Goal: Find specific page/section: Find specific page/section

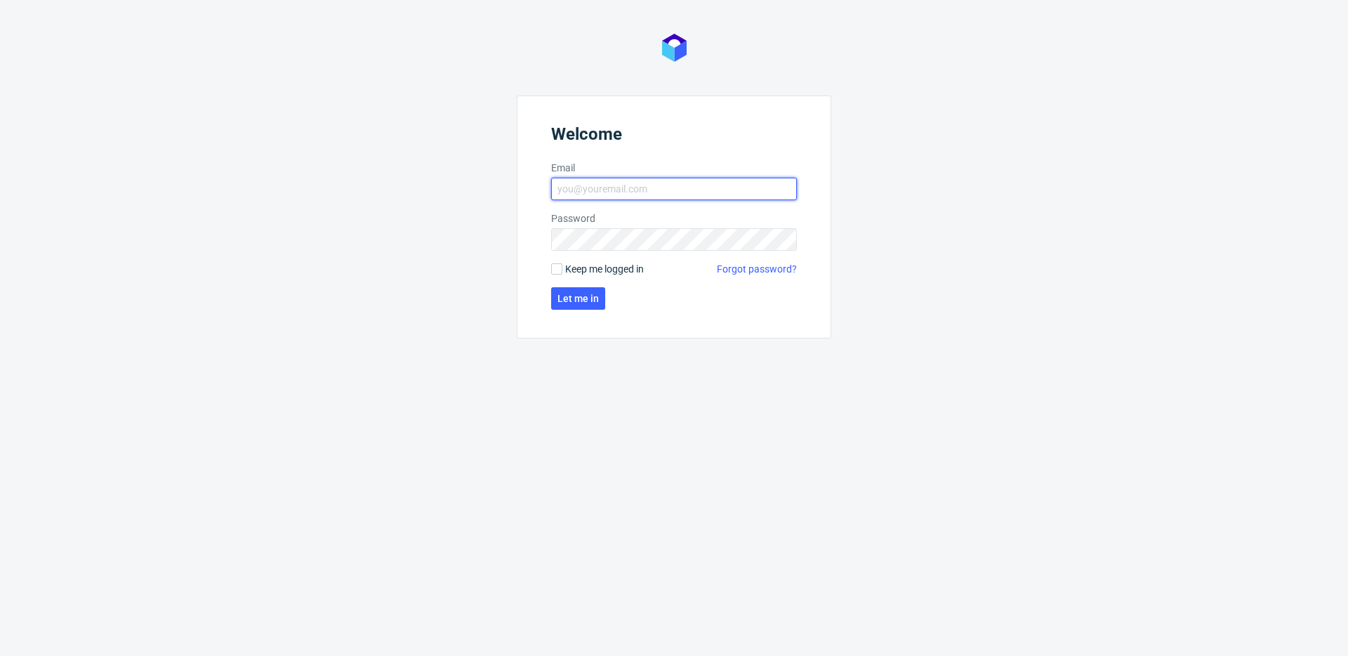
click at [593, 192] on input "Email" at bounding box center [674, 189] width 246 height 22
type input "maciej.jankowski@packhelp.com"
click at [586, 307] on button "Let me in" at bounding box center [578, 298] width 54 height 22
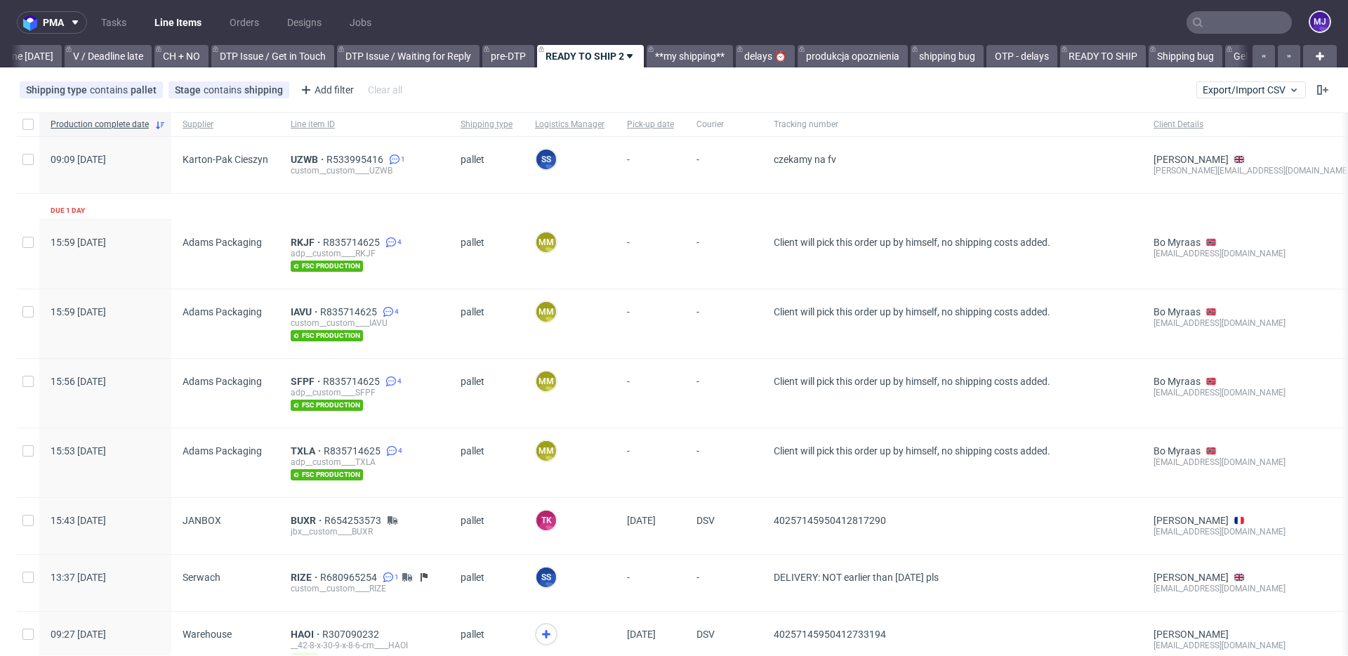
scroll to position [0, 1885]
click at [1256, 54] on button "button" at bounding box center [1264, 56] width 22 height 22
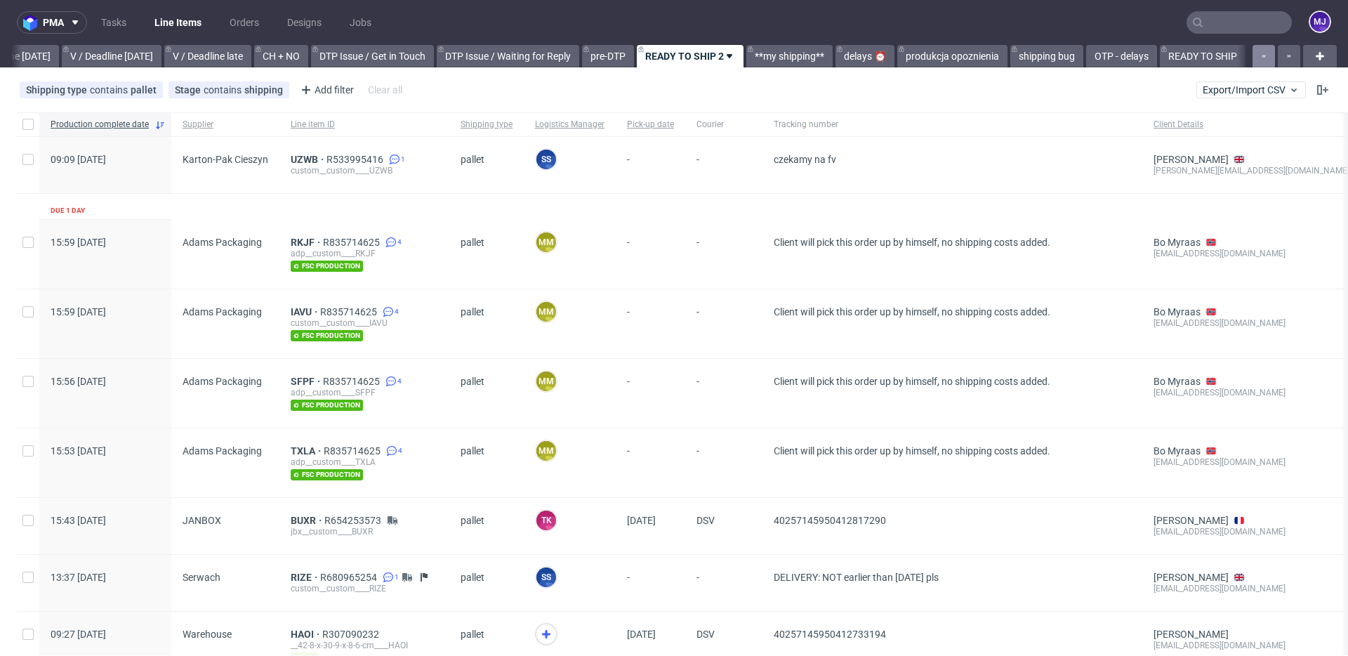
click at [1256, 54] on button "button" at bounding box center [1264, 56] width 22 height 22
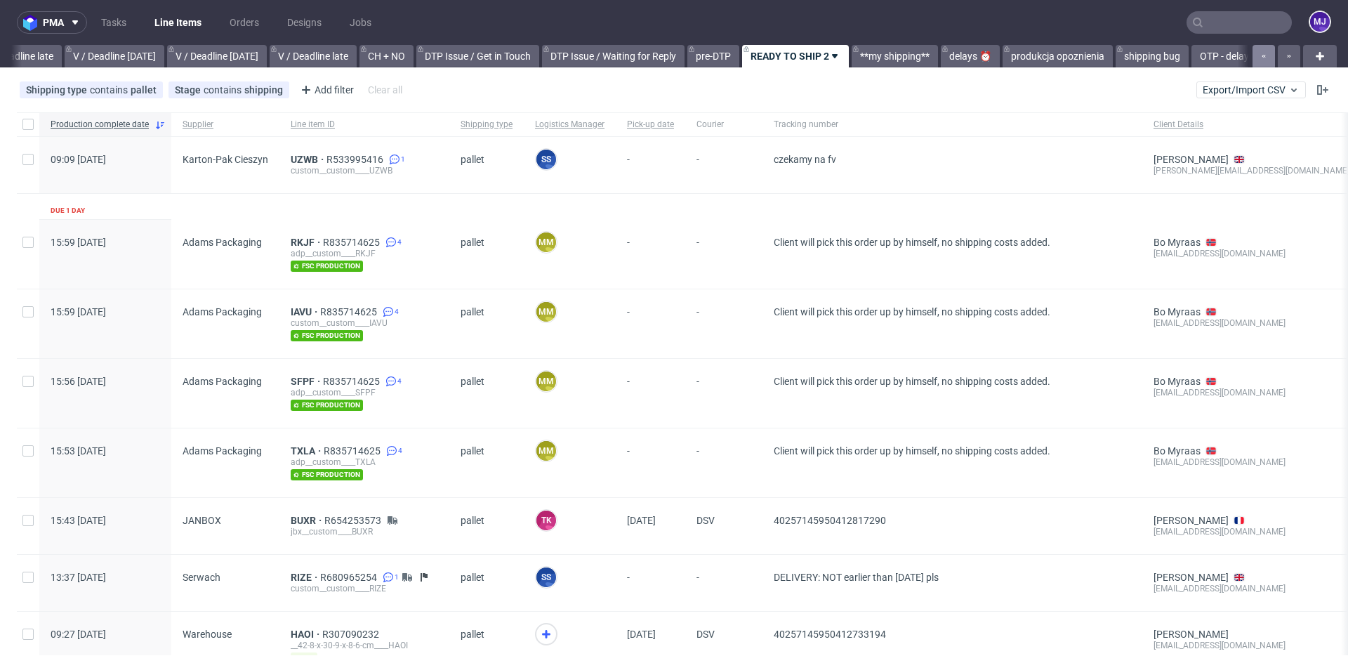
click at [1256, 54] on button "button" at bounding box center [1264, 56] width 22 height 22
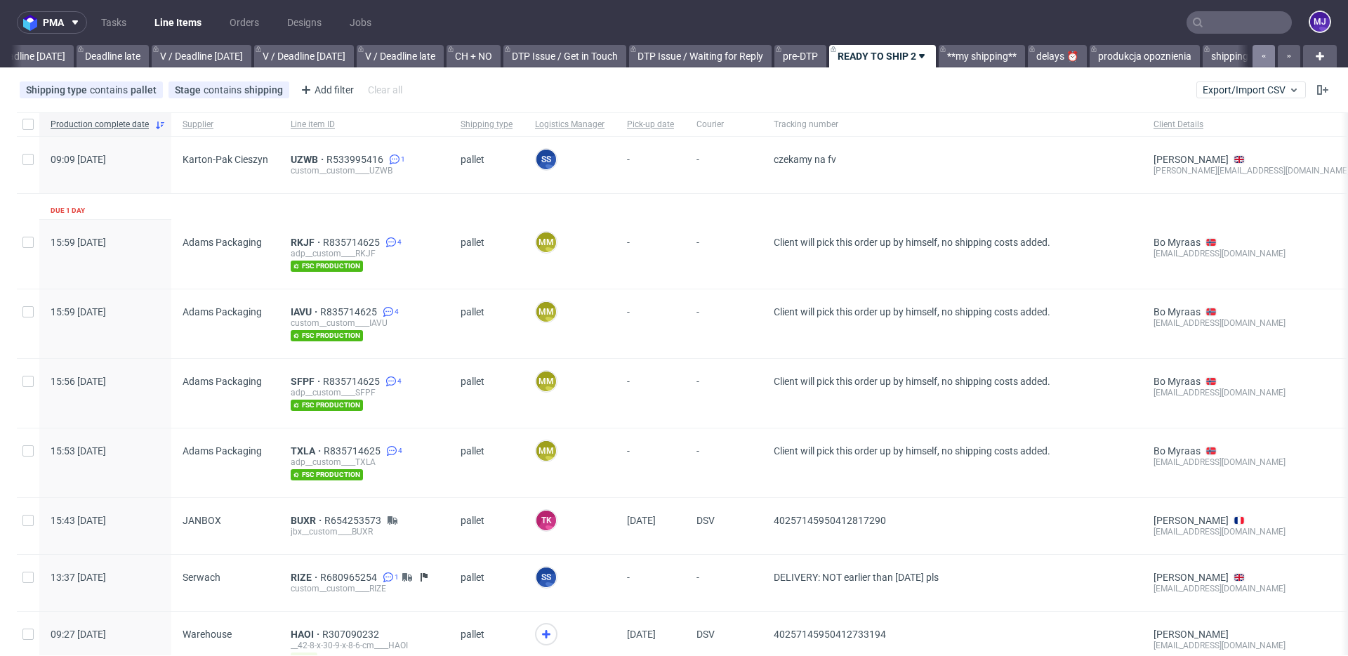
click at [1256, 54] on button "button" at bounding box center [1264, 56] width 22 height 22
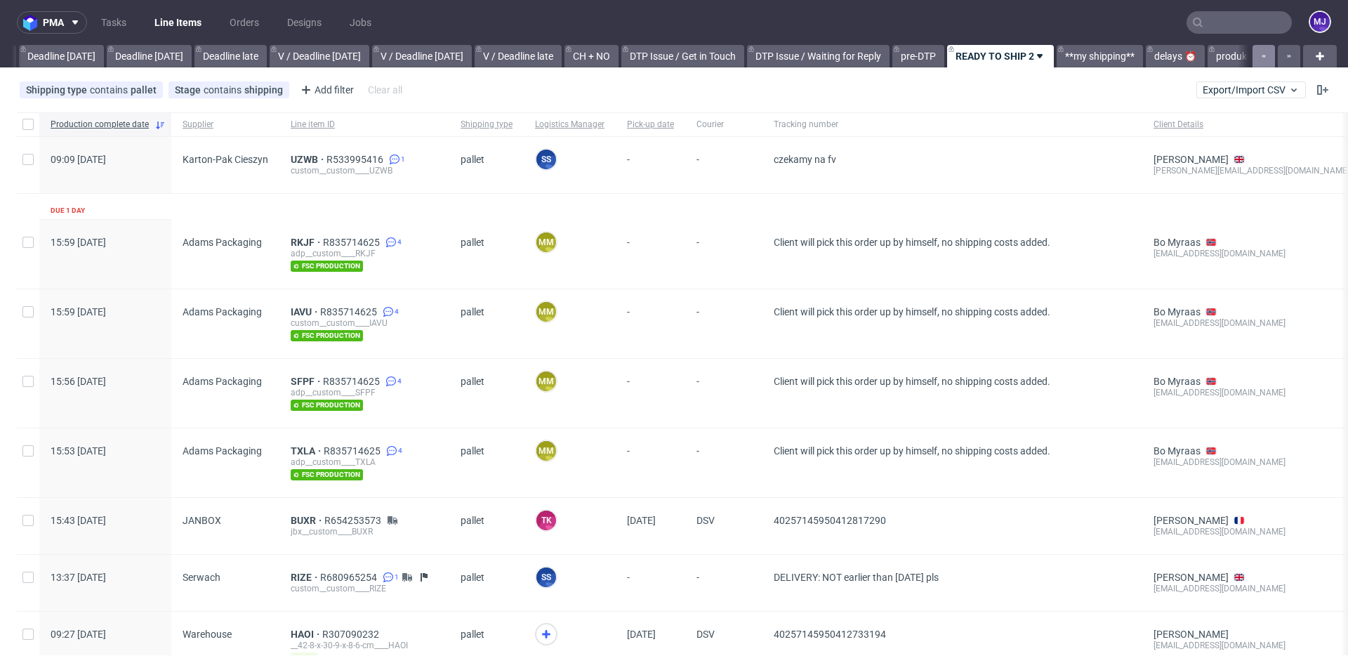
click at [1256, 54] on button "button" at bounding box center [1264, 56] width 22 height 22
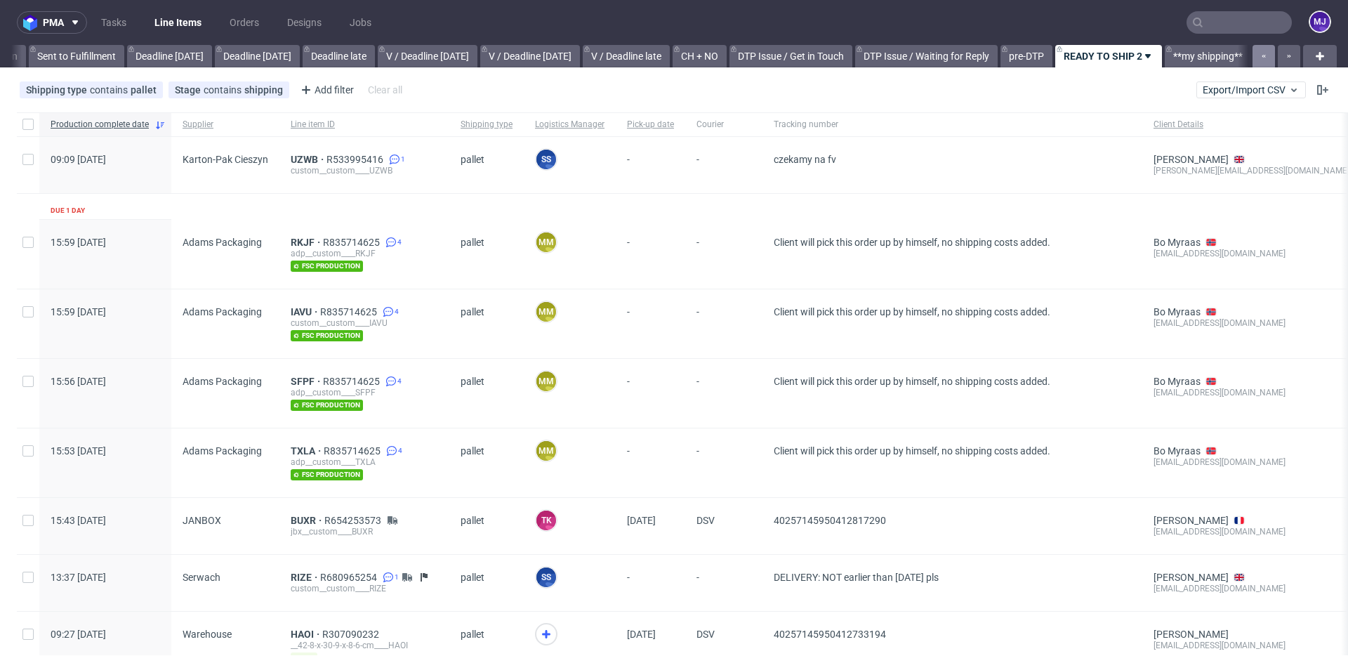
click at [1256, 54] on button "button" at bounding box center [1264, 56] width 22 height 22
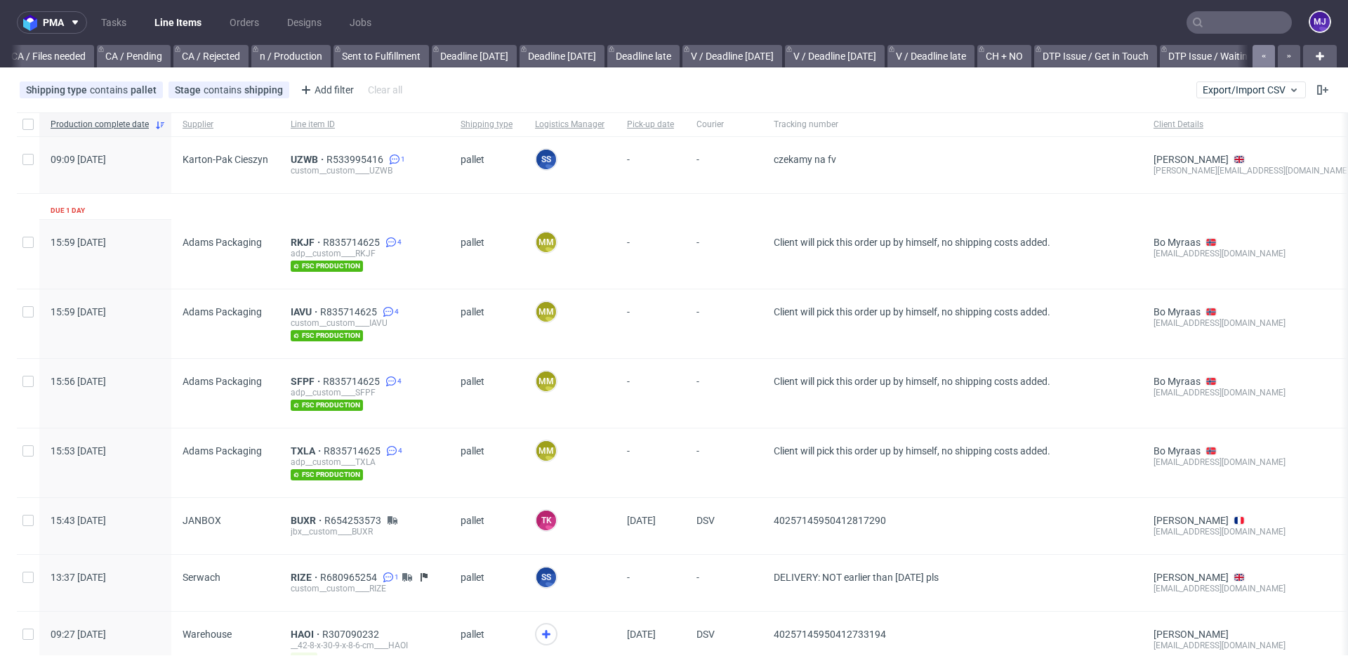
click at [1256, 54] on button "button" at bounding box center [1264, 56] width 22 height 22
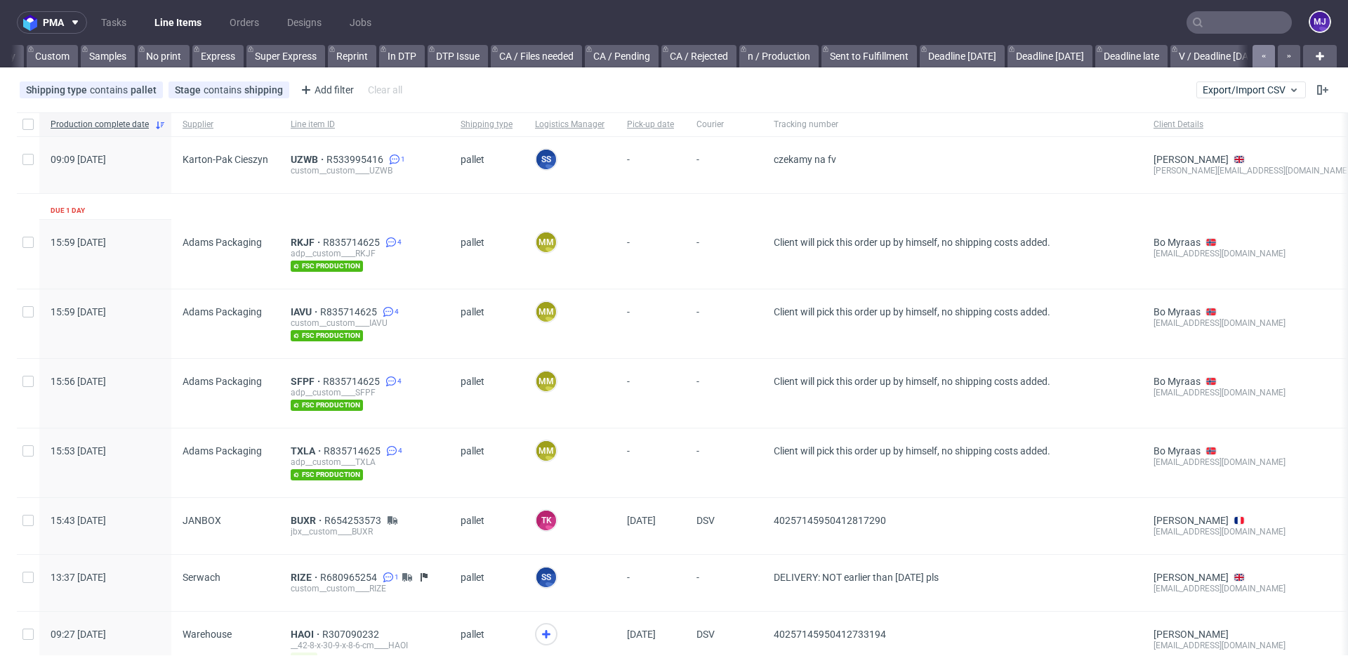
click at [1256, 54] on button "button" at bounding box center [1264, 56] width 22 height 22
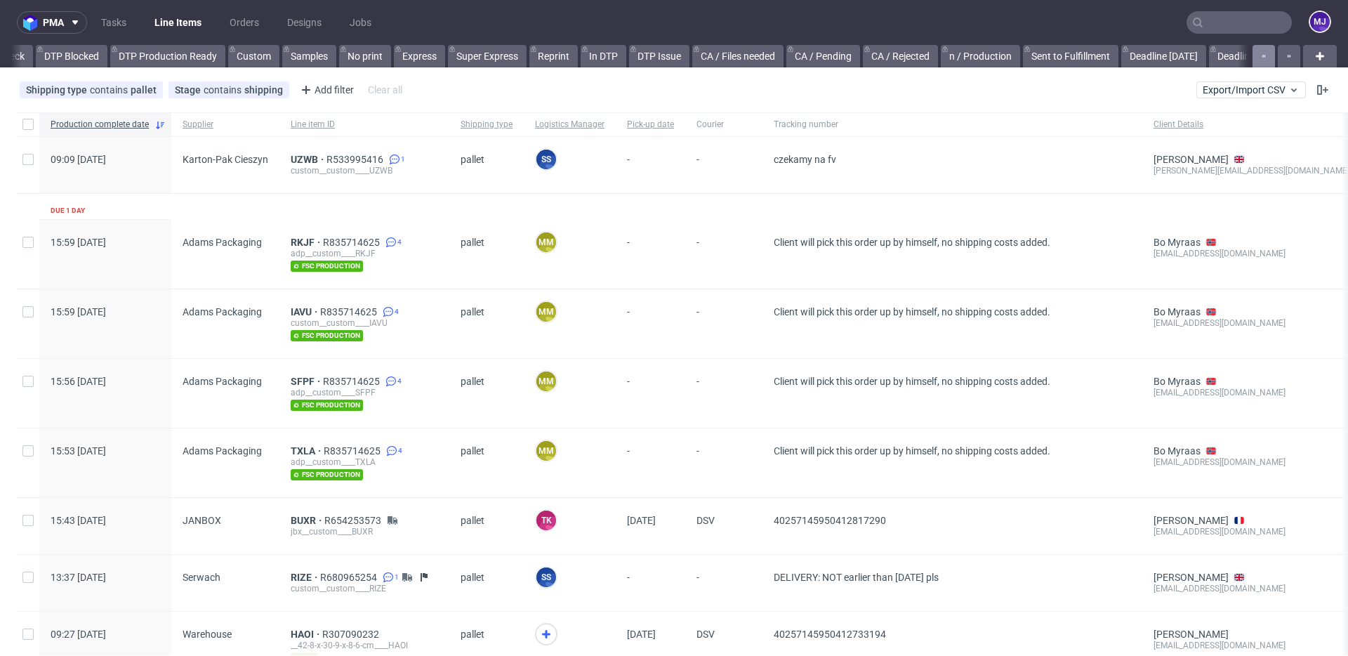
click at [1256, 54] on button "button" at bounding box center [1264, 56] width 22 height 22
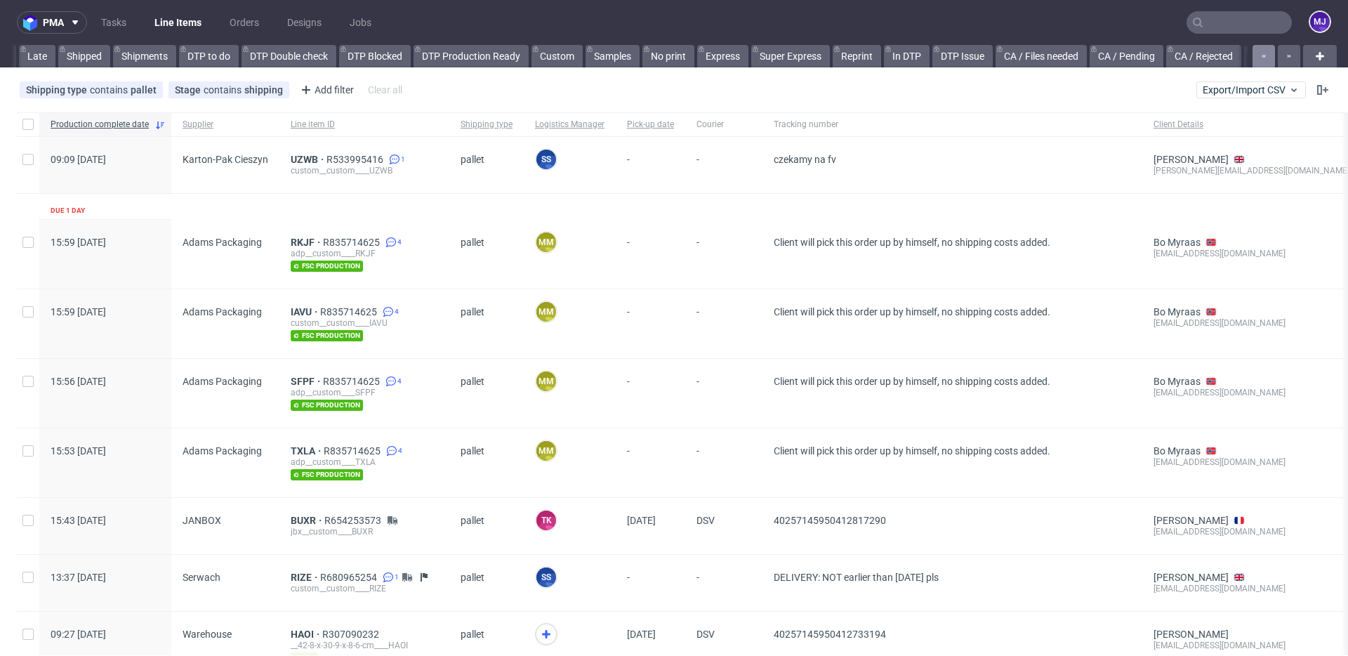
scroll to position [0, 0]
click at [1256, 54] on div at bounding box center [1275, 56] width 51 height 22
click at [1287, 56] on icon "button" at bounding box center [1290, 56] width 6 height 11
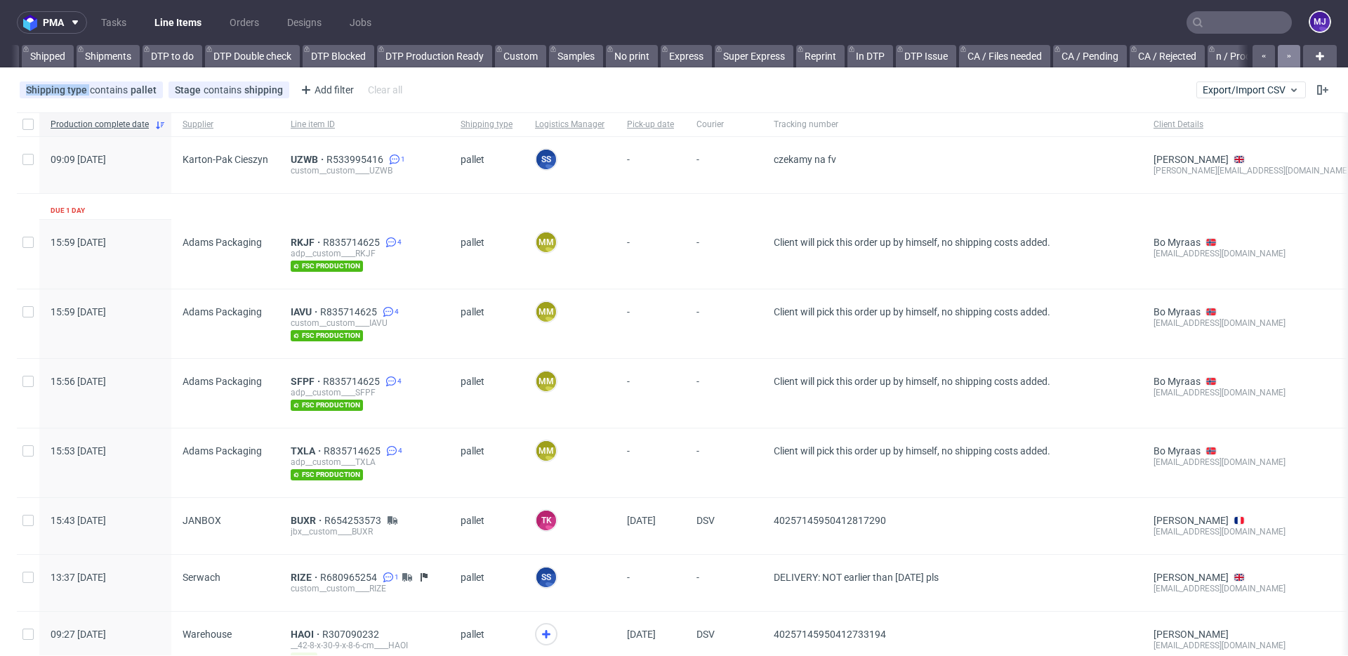
click at [1287, 56] on icon "button" at bounding box center [1290, 56] width 6 height 11
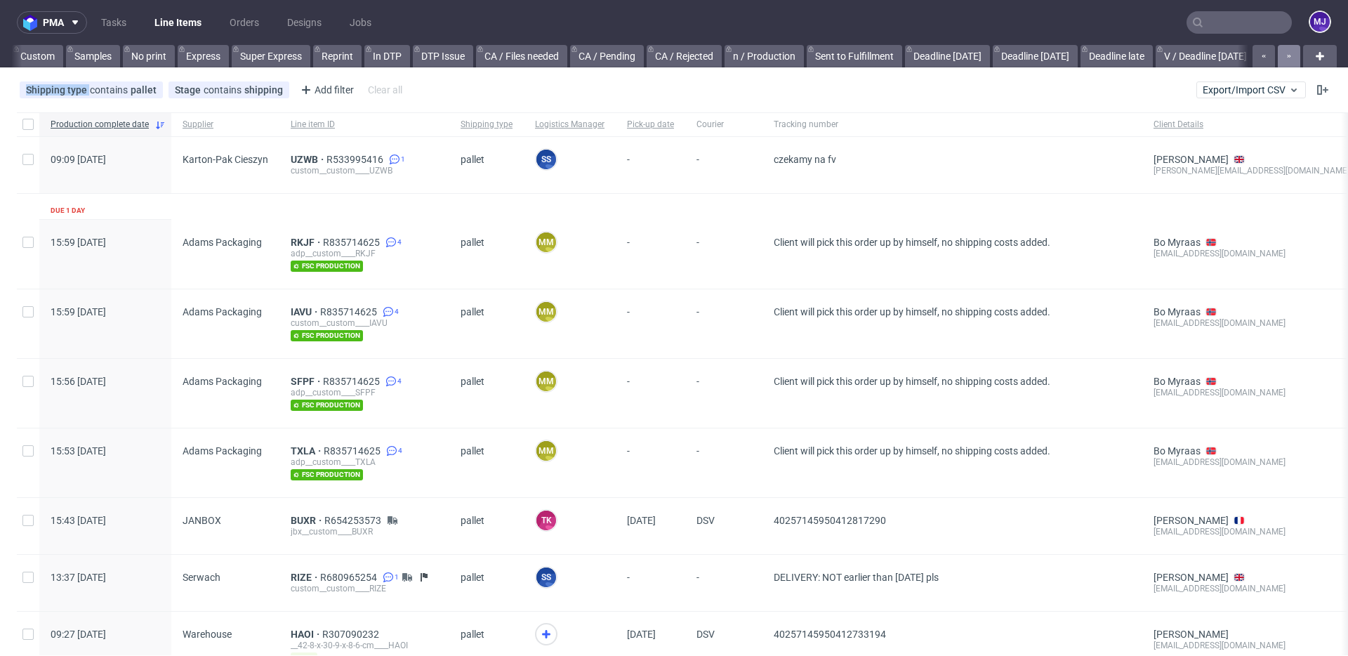
click at [1287, 56] on icon "button" at bounding box center [1290, 56] width 6 height 11
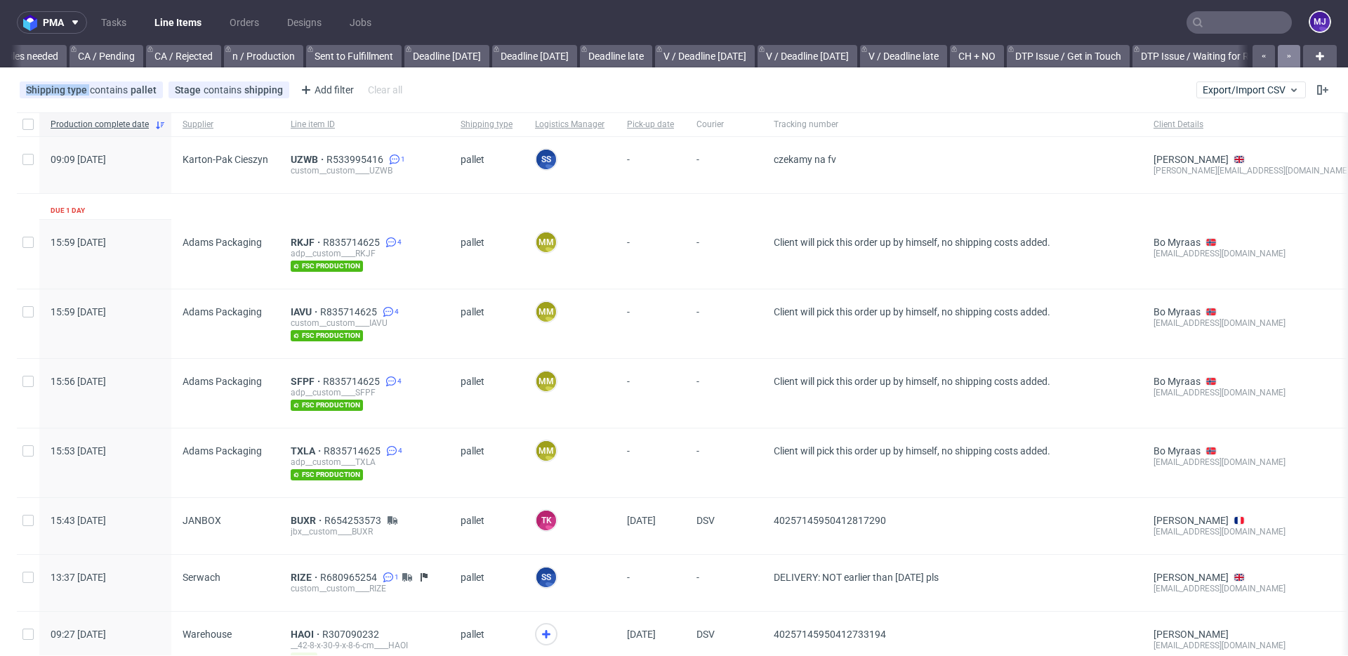
click at [1287, 56] on icon "button" at bounding box center [1290, 56] width 6 height 11
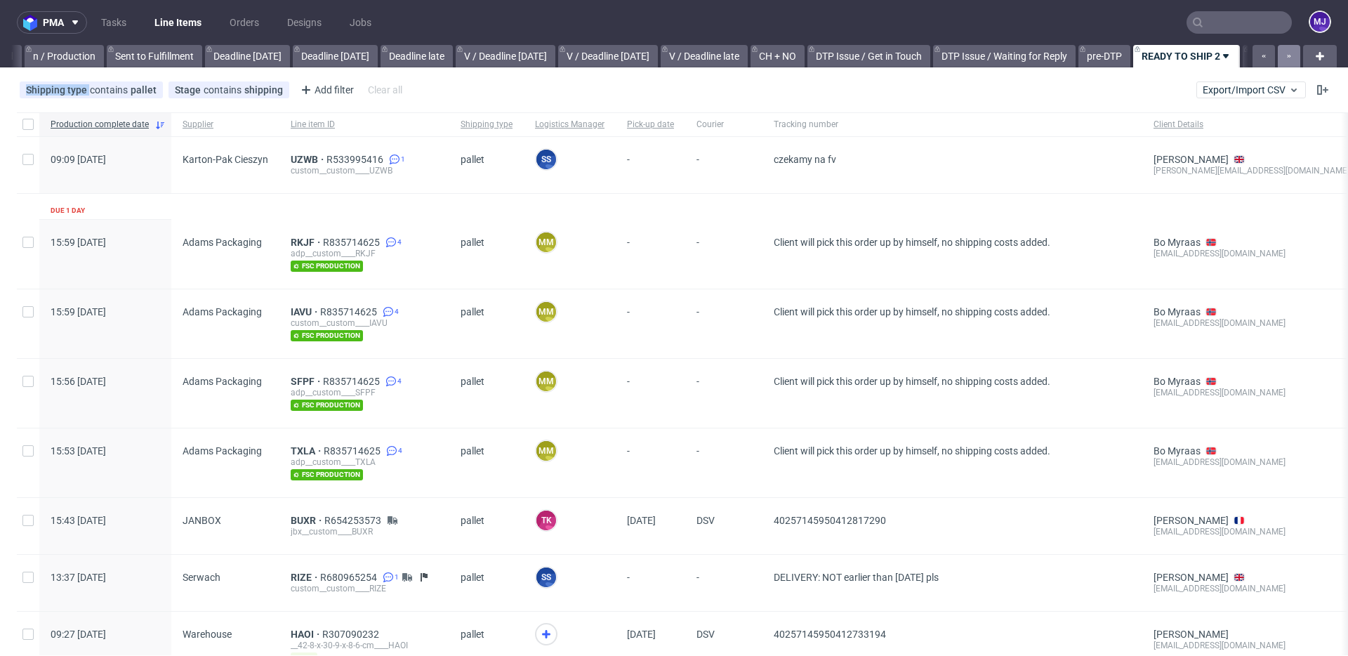
click at [1287, 56] on icon "button" at bounding box center [1290, 56] width 6 height 11
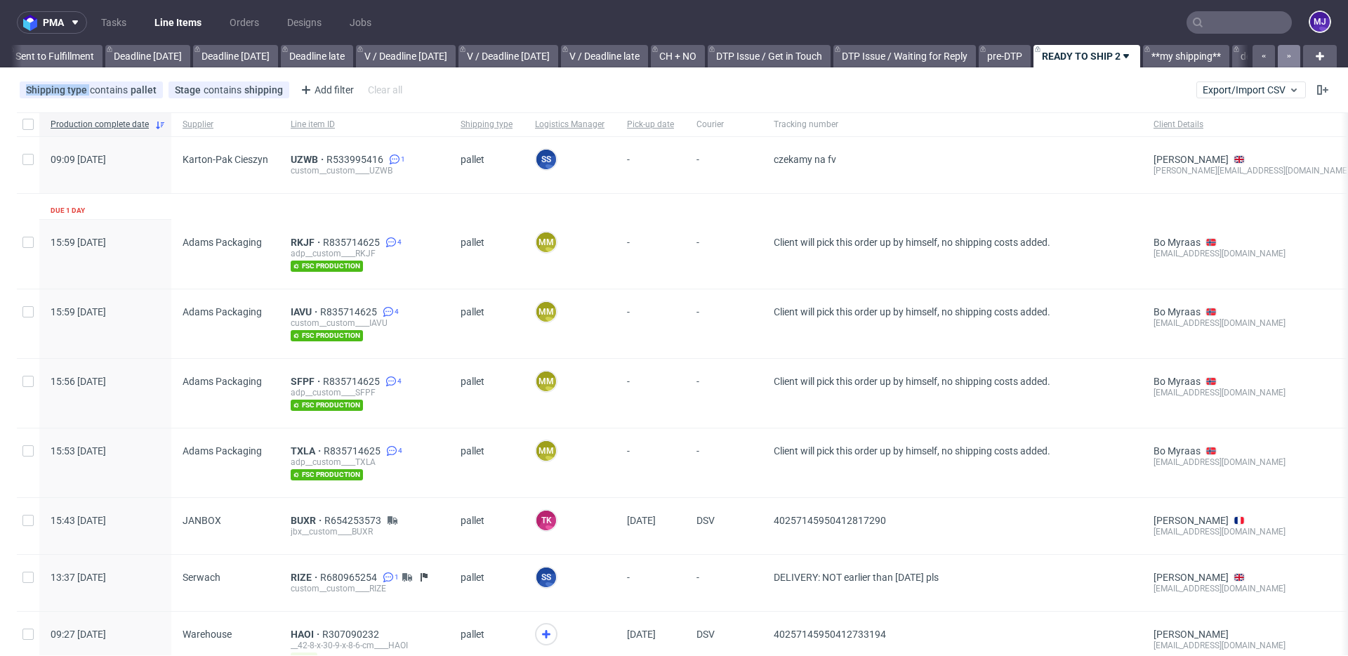
click at [1287, 56] on icon "button" at bounding box center [1290, 56] width 6 height 11
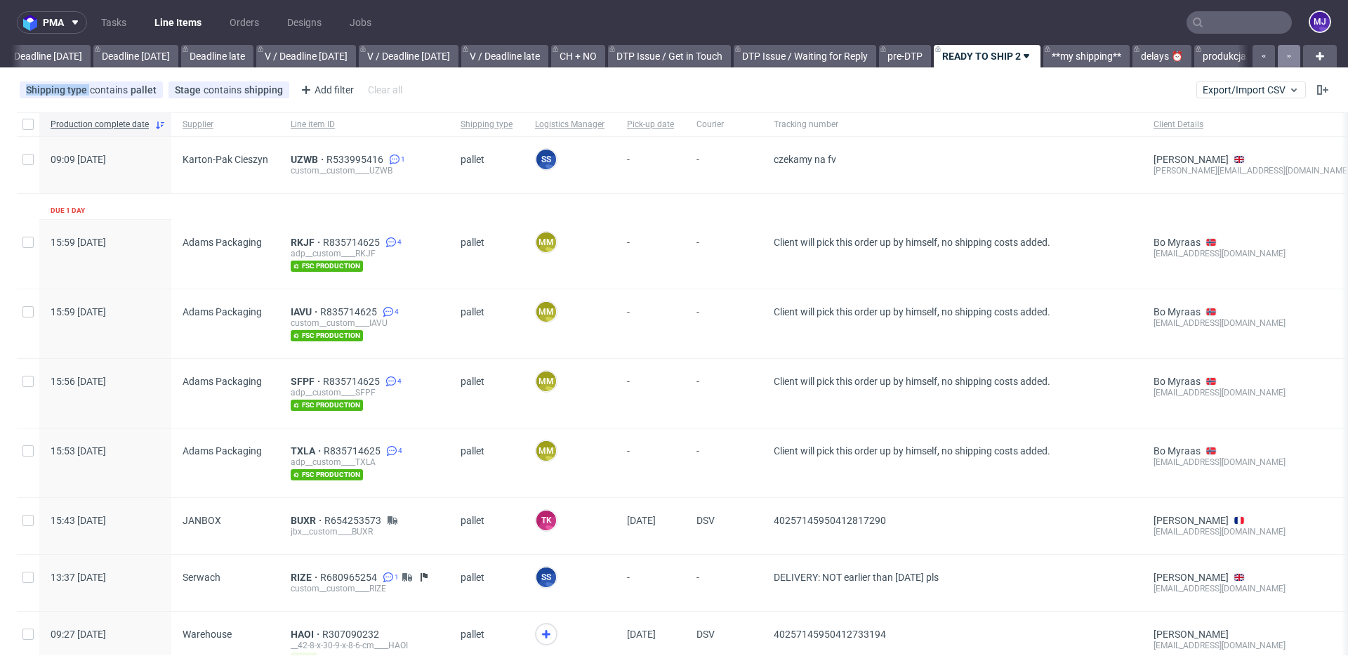
scroll to position [0, 1495]
click at [1287, 56] on icon "button" at bounding box center [1290, 56] width 6 height 11
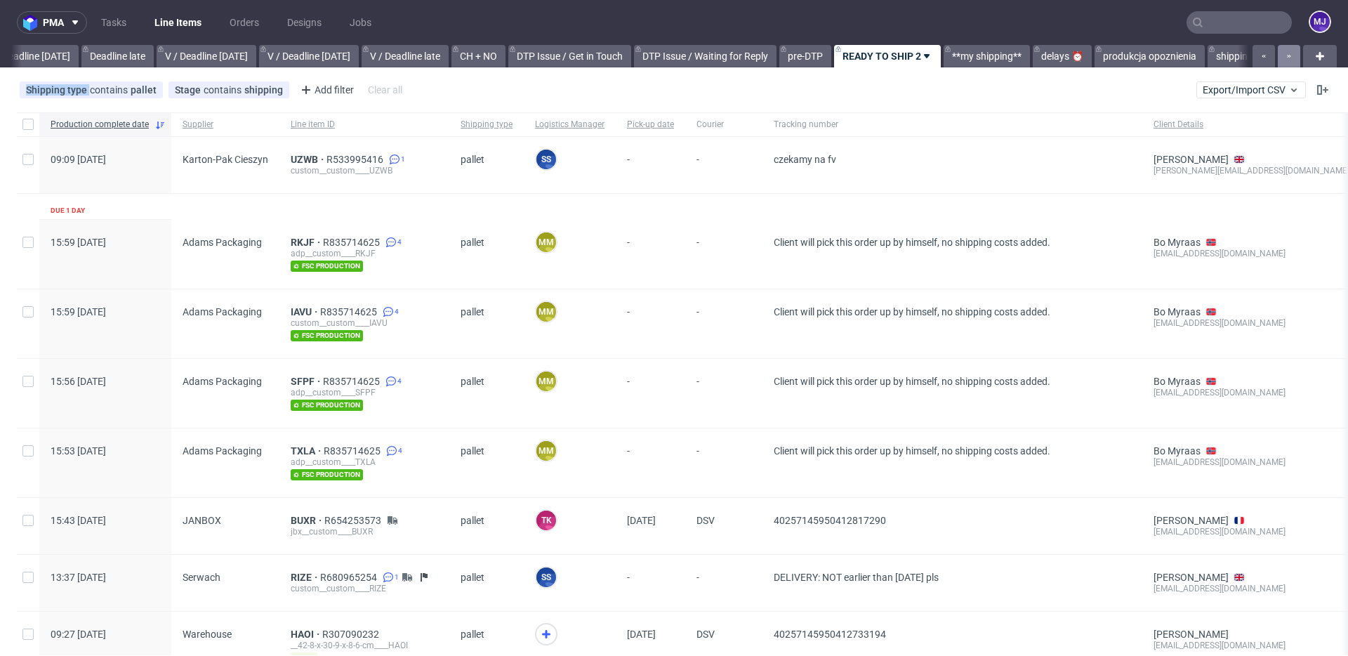
click at [1287, 56] on icon "button" at bounding box center [1290, 56] width 6 height 11
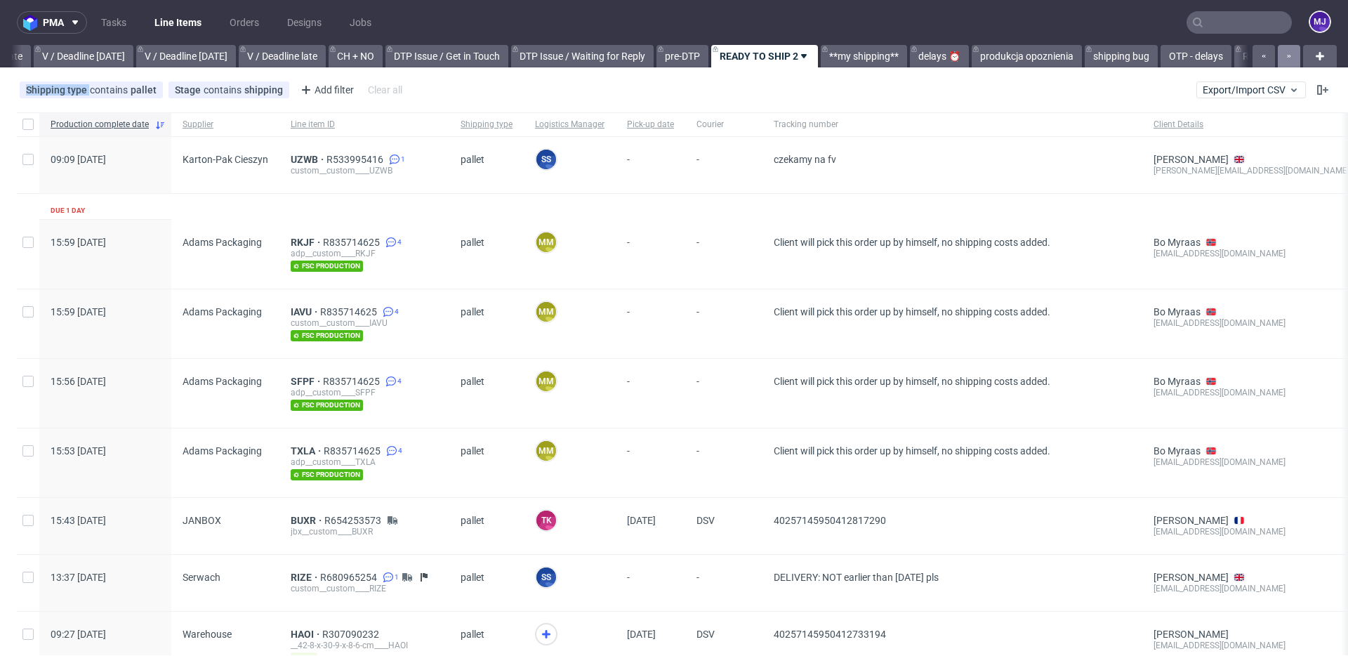
click at [1287, 56] on icon "button" at bounding box center [1290, 56] width 6 height 11
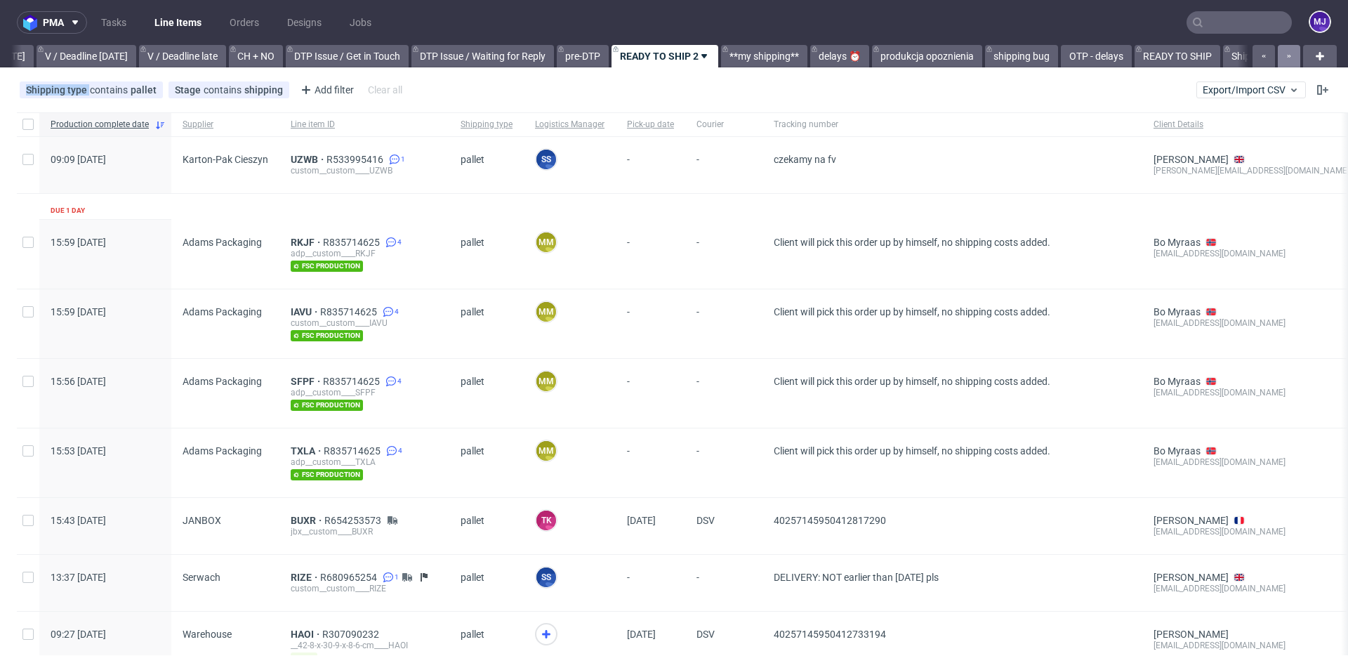
click at [1287, 56] on icon "button" at bounding box center [1290, 56] width 6 height 11
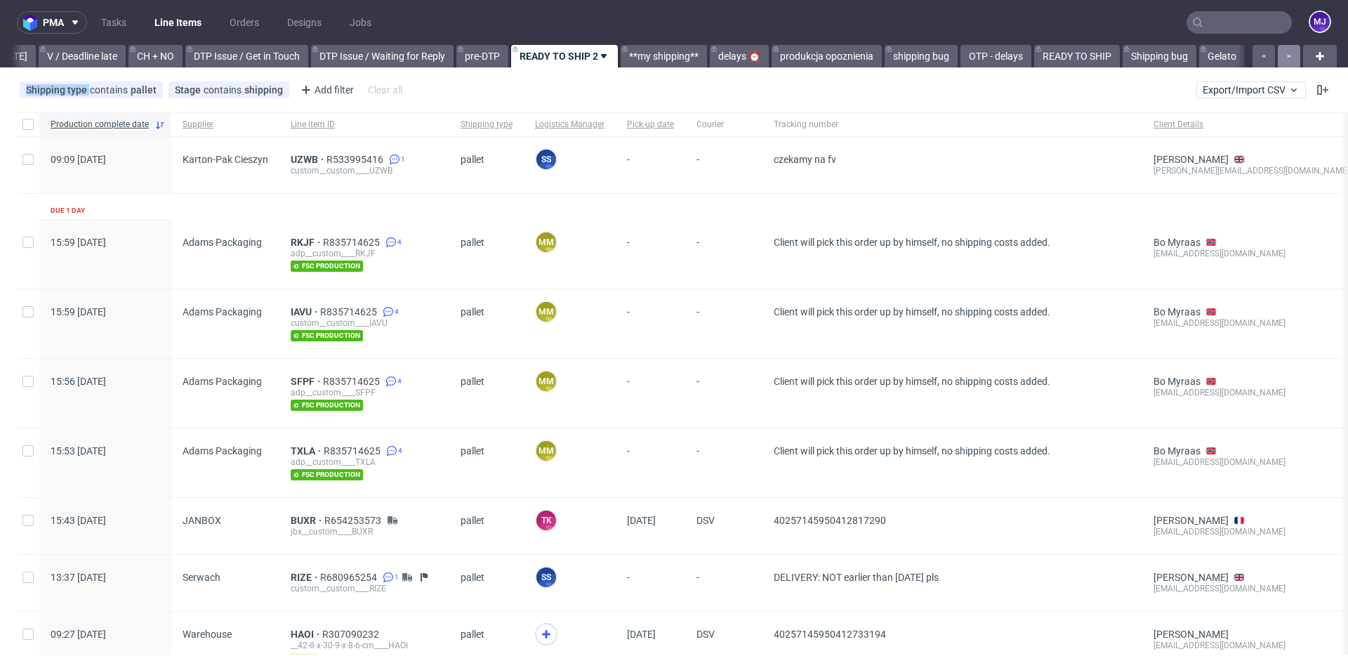
click at [1287, 56] on icon "button" at bounding box center [1290, 56] width 6 height 11
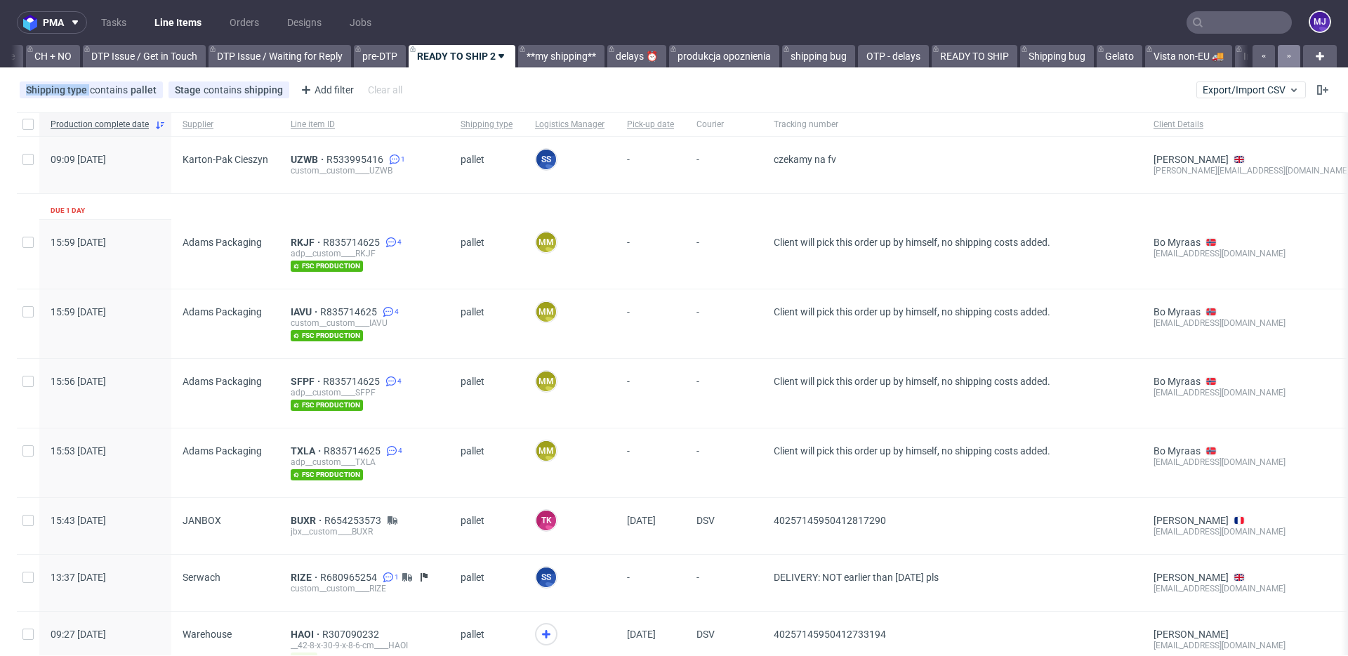
click at [1287, 56] on icon "button" at bounding box center [1290, 56] width 6 height 11
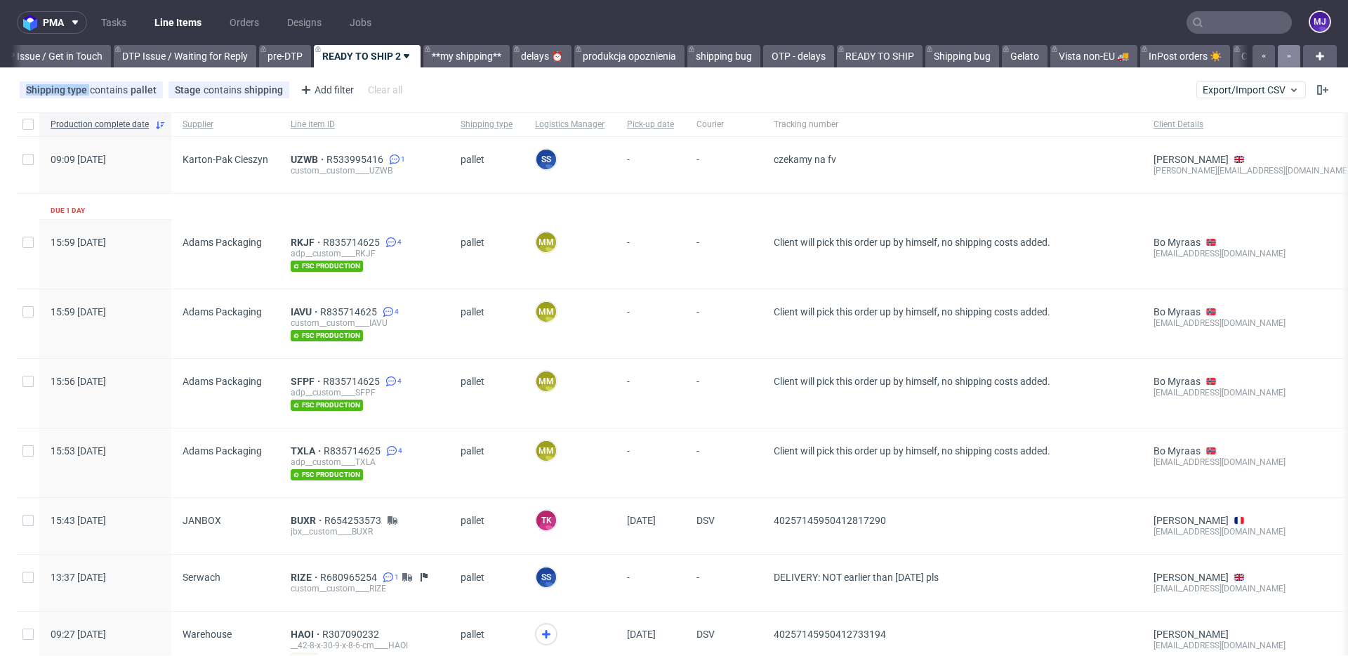
click at [1287, 56] on icon "button" at bounding box center [1290, 56] width 6 height 11
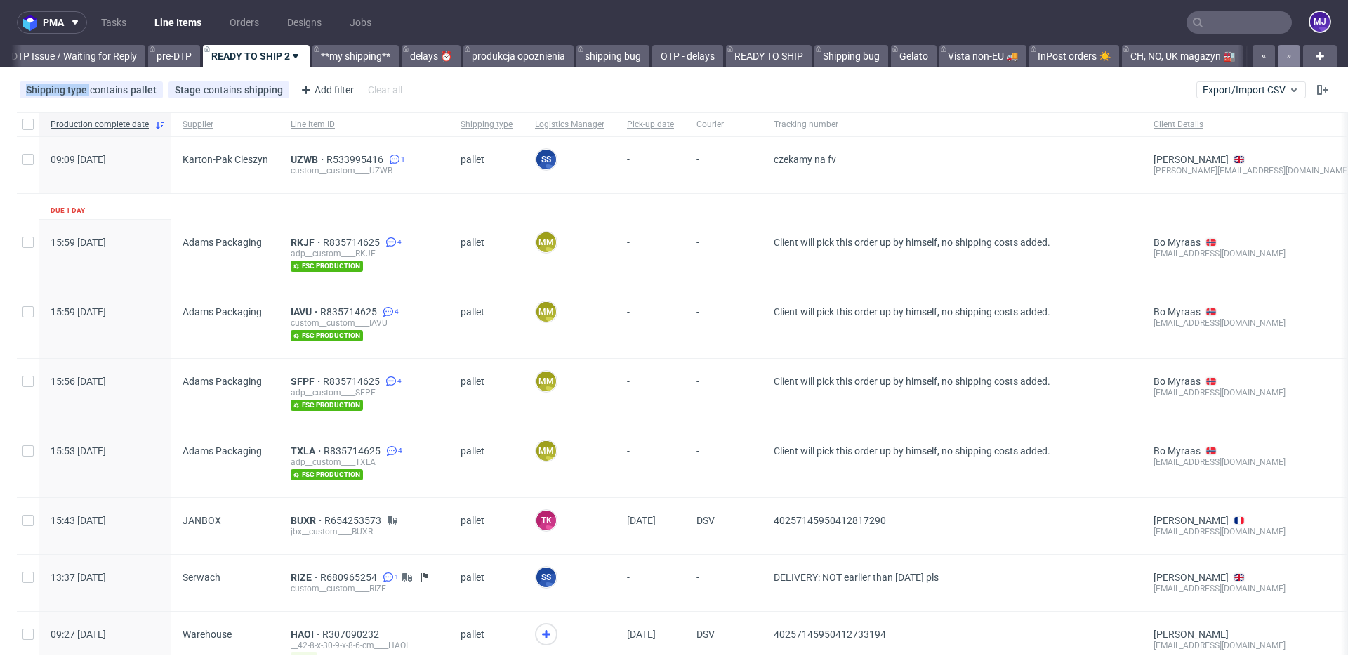
click at [1287, 56] on icon "button" at bounding box center [1290, 56] width 6 height 11
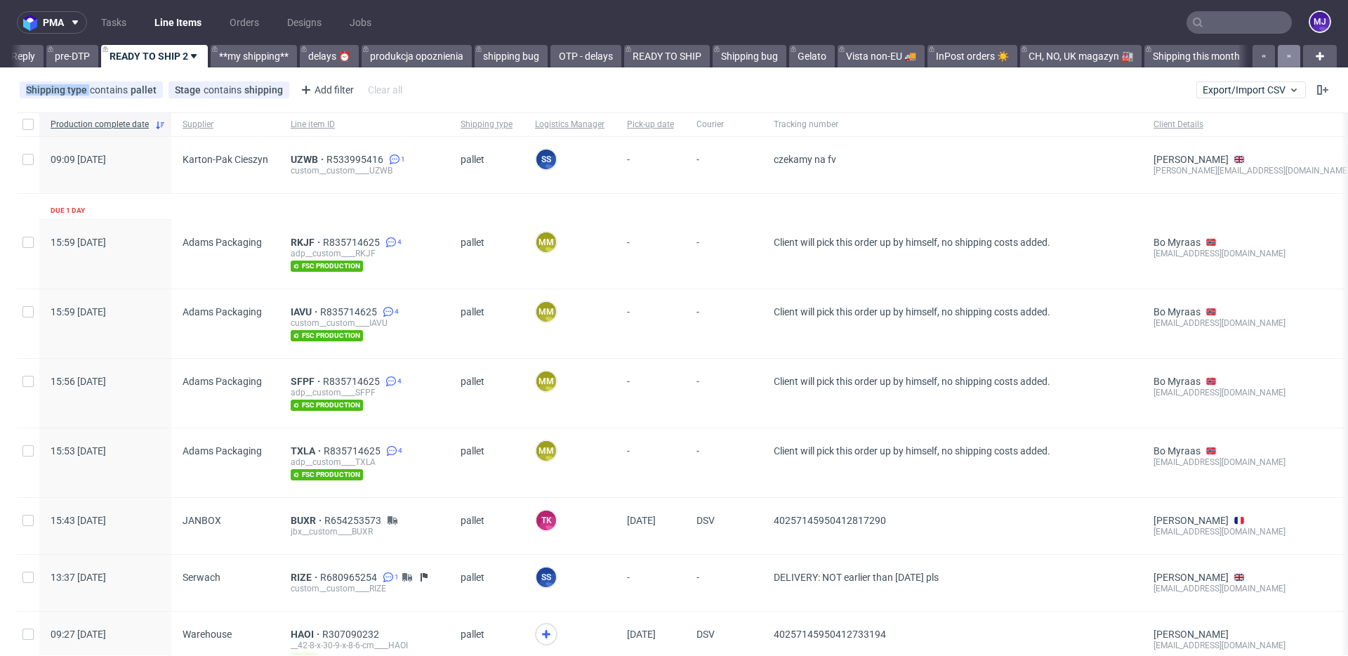
click at [1287, 56] on icon "button" at bounding box center [1290, 56] width 6 height 11
click at [1279, 56] on div at bounding box center [1275, 56] width 51 height 22
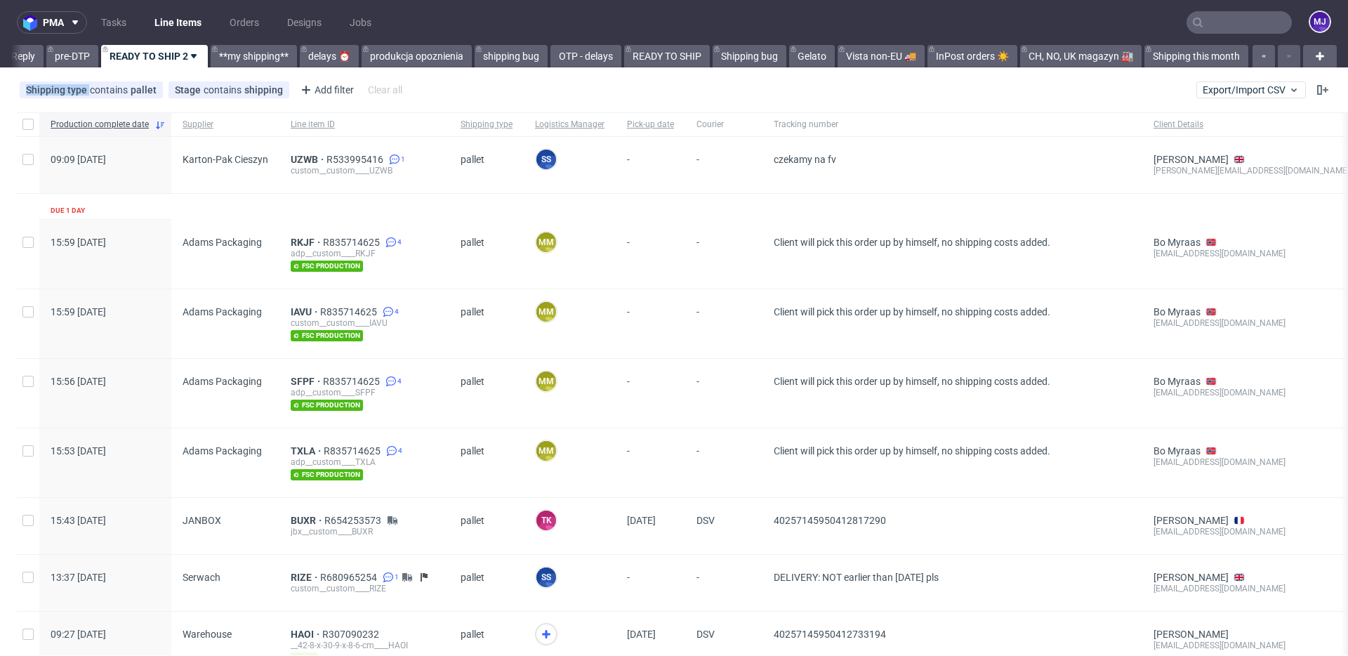
click at [1279, 56] on div at bounding box center [1275, 56] width 51 height 22
click at [1312, 53] on icon at bounding box center [1320, 56] width 17 height 17
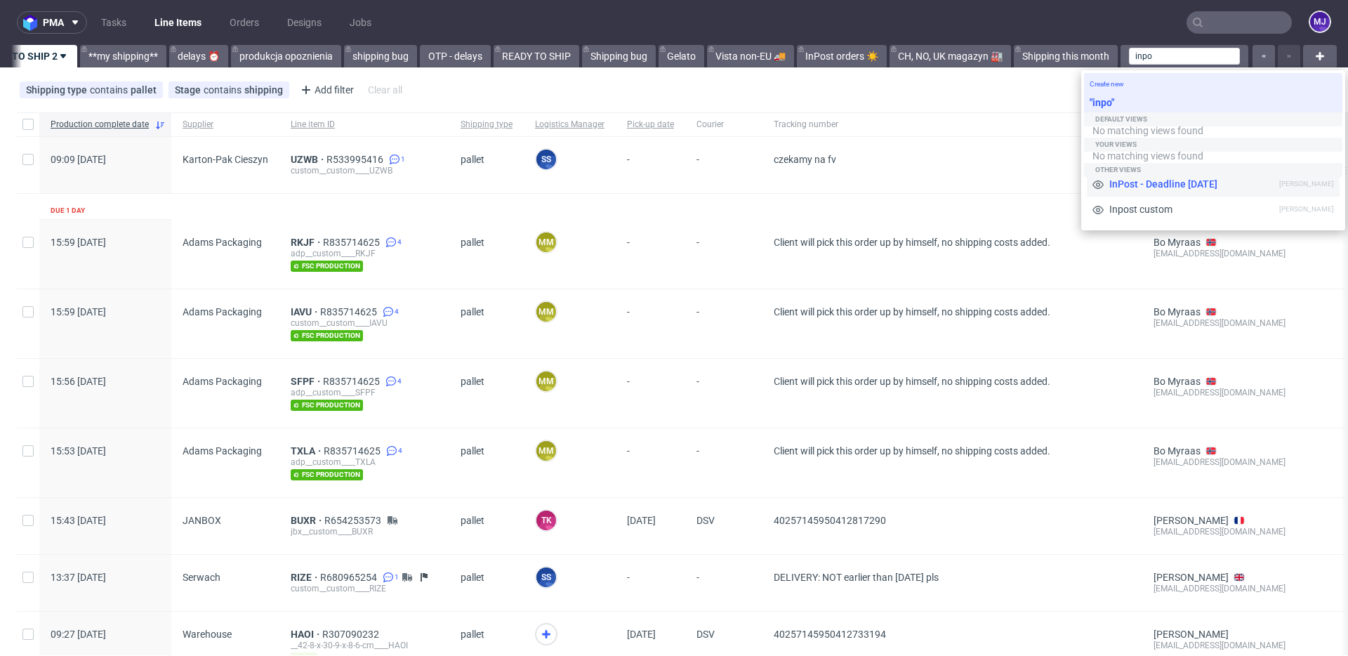
type input "inpo"
click at [1179, 184] on span "InPost - Deadline [DATE]" at bounding box center [1192, 184] width 176 height 14
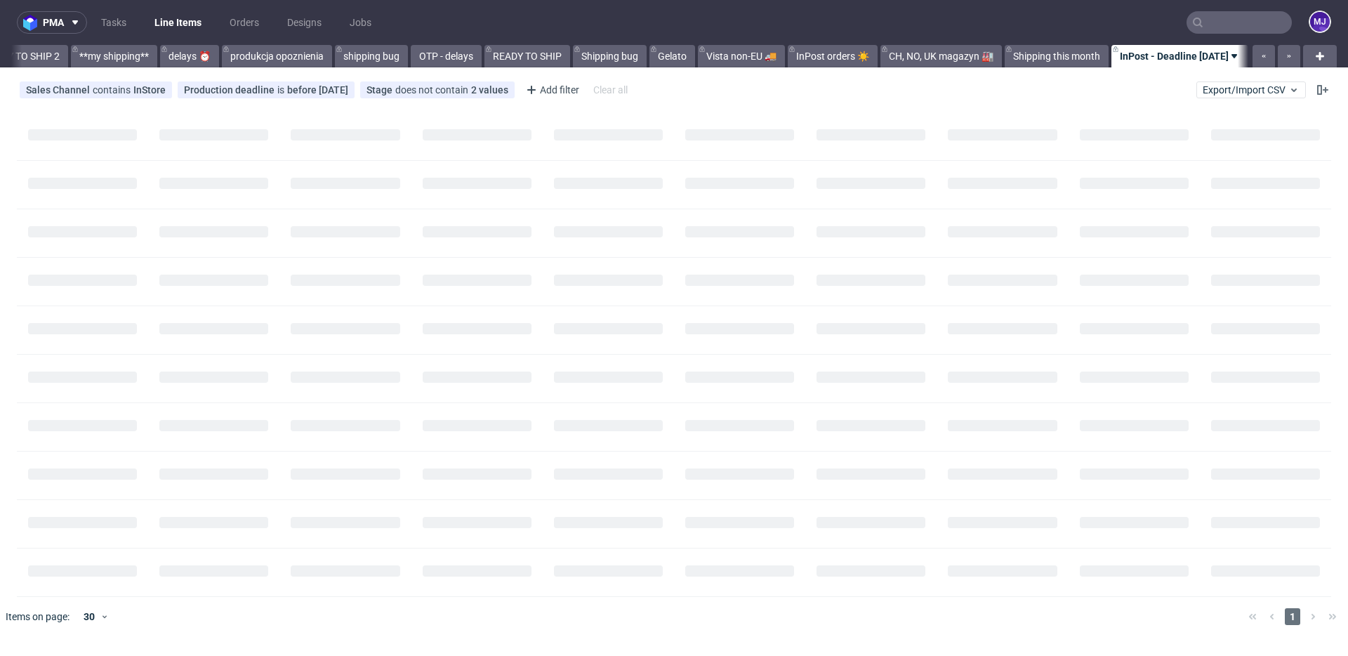
scroll to position [0, 2482]
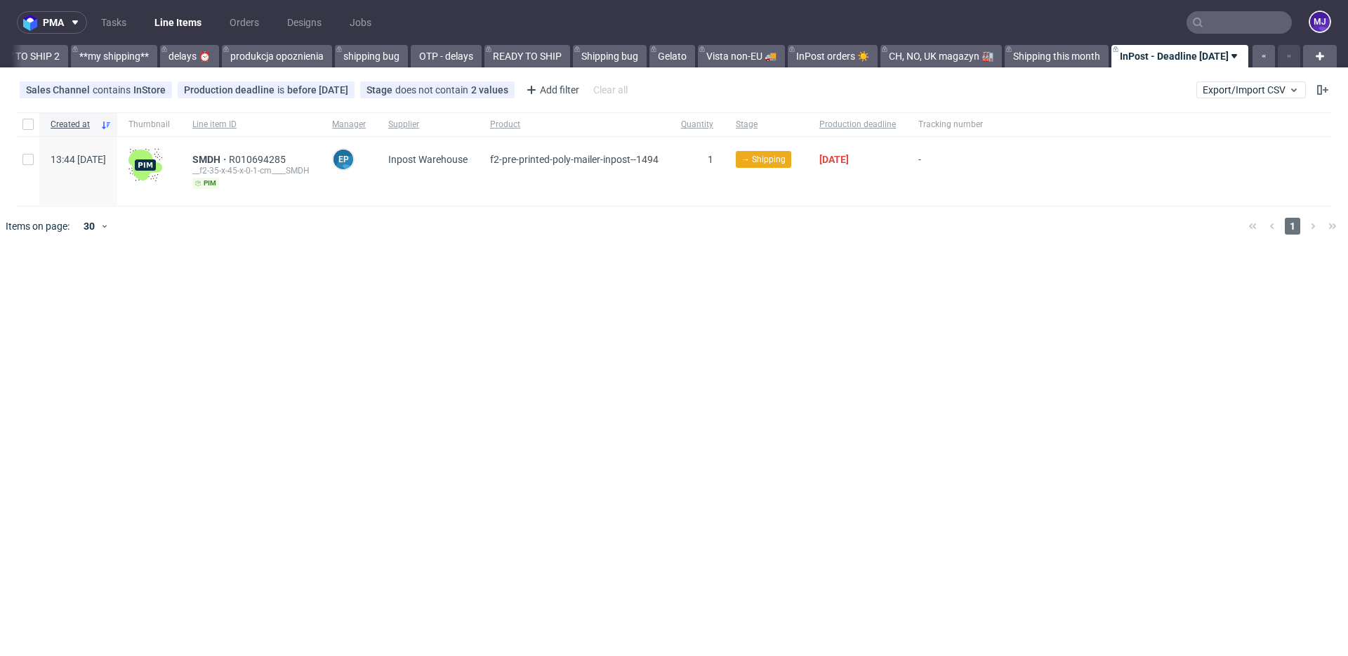
click at [702, 316] on div "pma Tasks Line Items Orders Designs Jobs MJ All DTP Late Shipped Shipments DTP …" at bounding box center [674, 328] width 1348 height 656
click at [347, 252] on div "pma Tasks Line Items Orders Designs Jobs MJ All DTP Late Shipped Shipments DTP …" at bounding box center [674, 328] width 1348 height 656
click at [665, 90] on div "Sales Channel contains InStore Production deadline is before today Stage does n…" at bounding box center [674, 90] width 1348 height 34
click at [676, 94] on div "Sales Channel contains InStore Production deadline is before today Stage does n…" at bounding box center [674, 90] width 1348 height 34
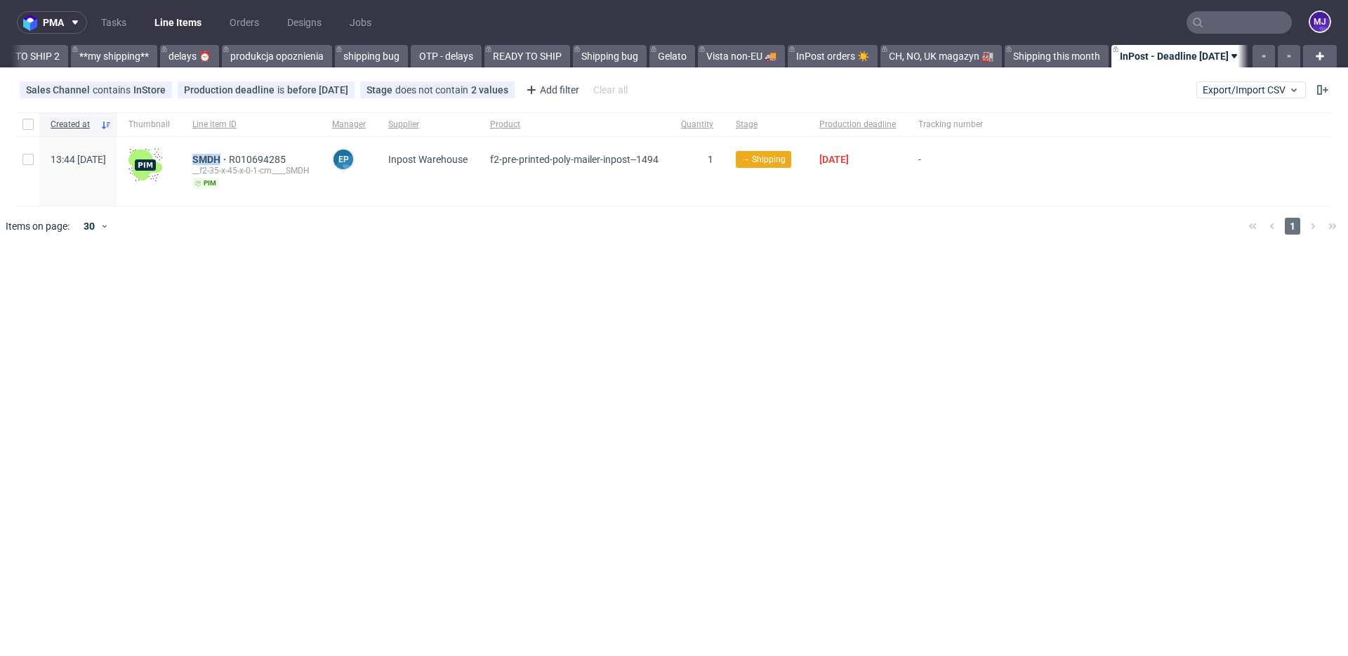
scroll to position [0, 2470]
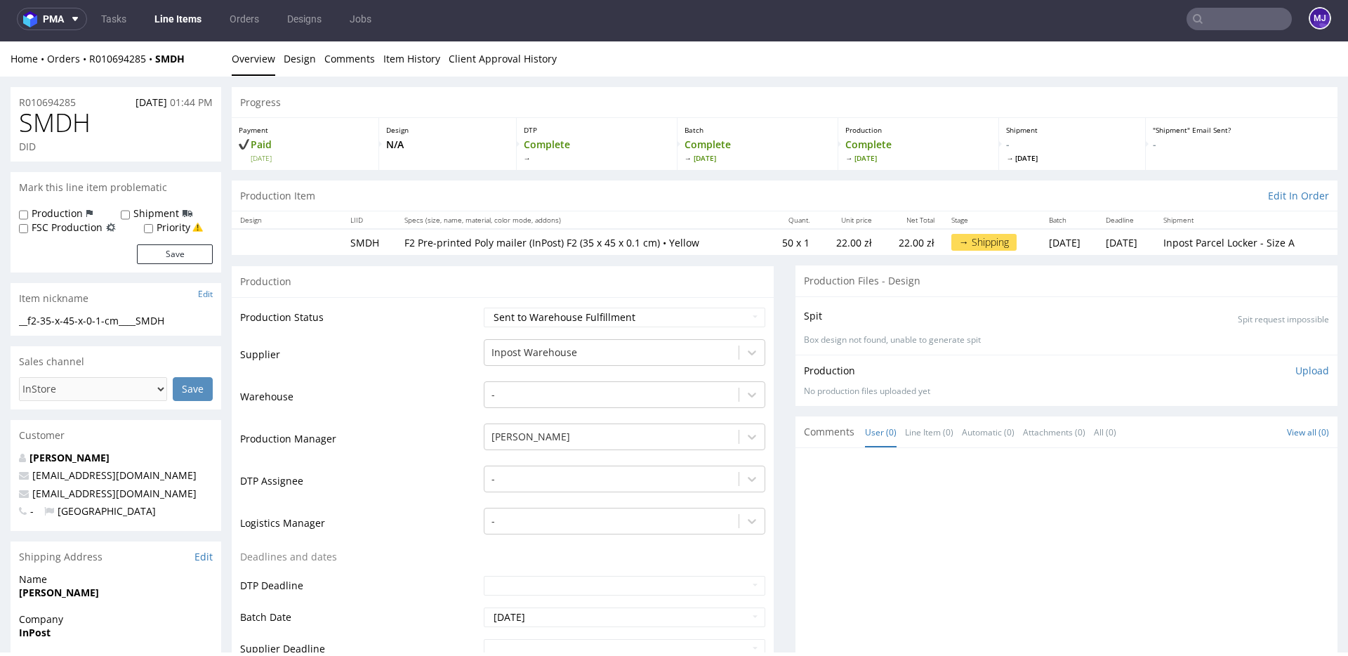
scroll to position [4, 0]
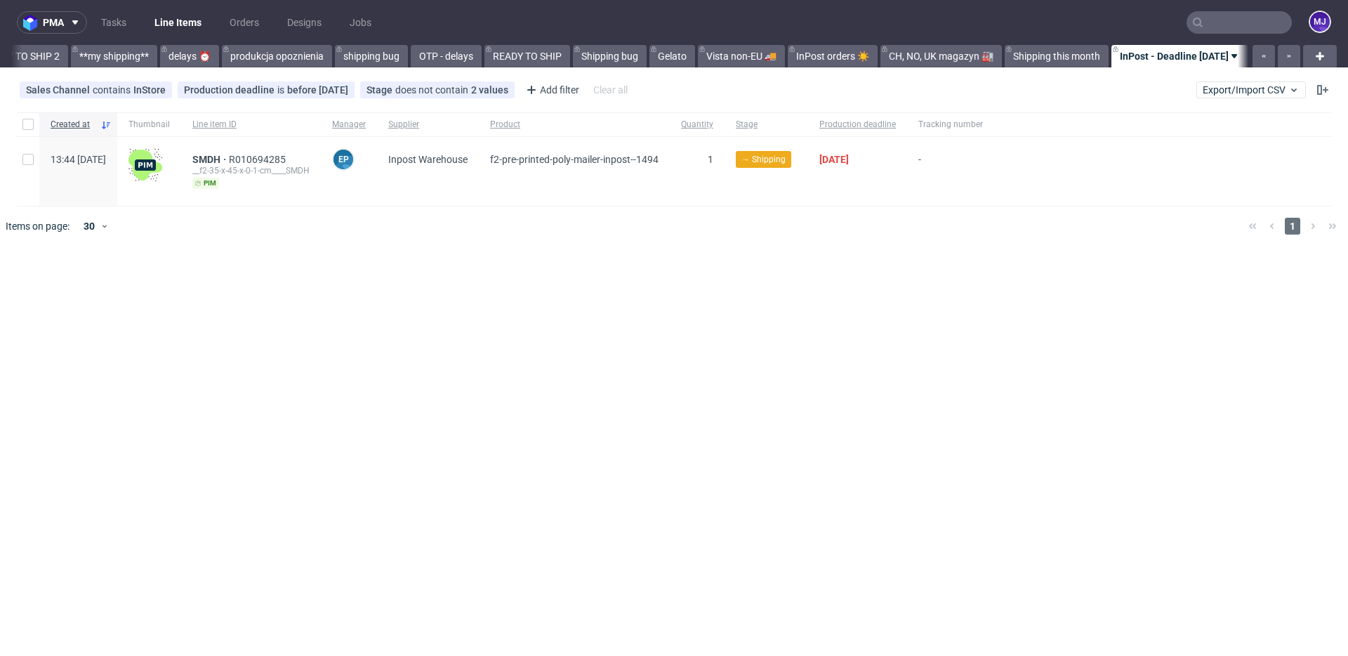
scroll to position [0, 2482]
